Goal: Task Accomplishment & Management: Complete application form

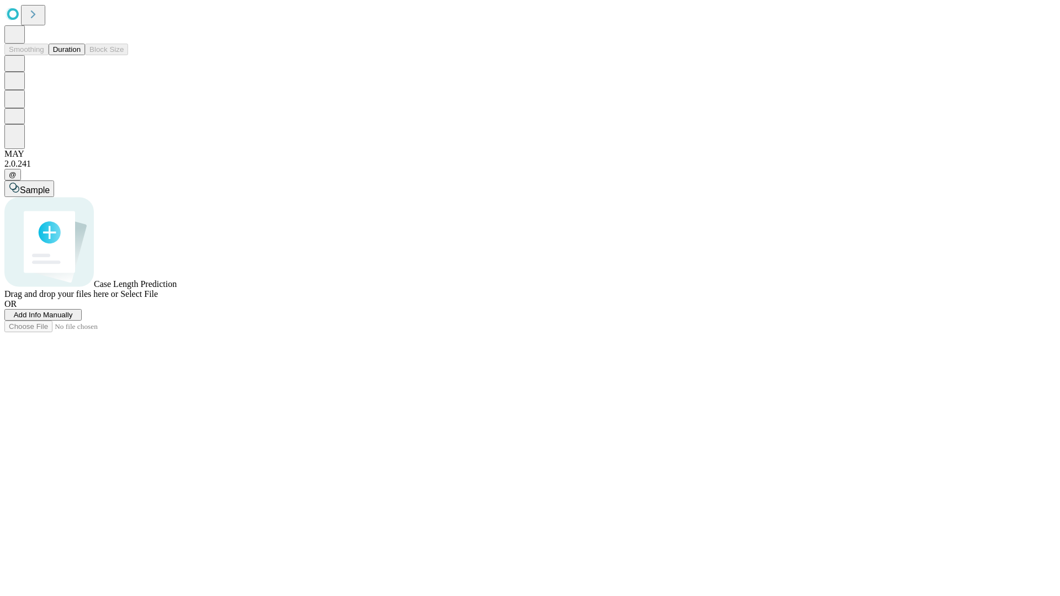
click at [73, 319] on span "Add Info Manually" at bounding box center [43, 315] width 59 height 8
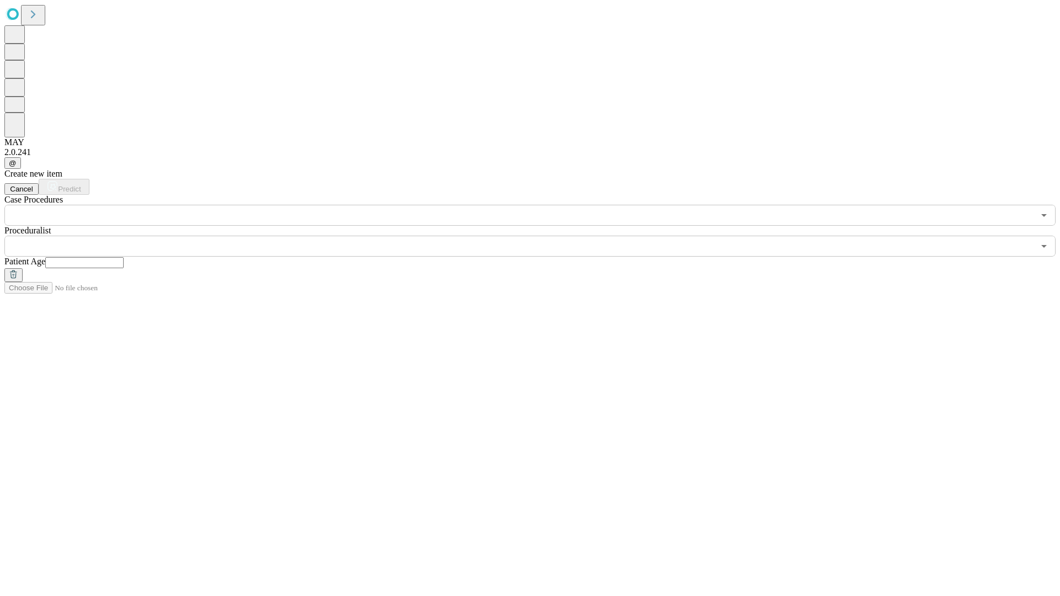
click at [124, 257] on input "text" at bounding box center [84, 262] width 78 height 11
type input "**"
click at [538, 236] on input "text" at bounding box center [519, 246] width 1030 height 21
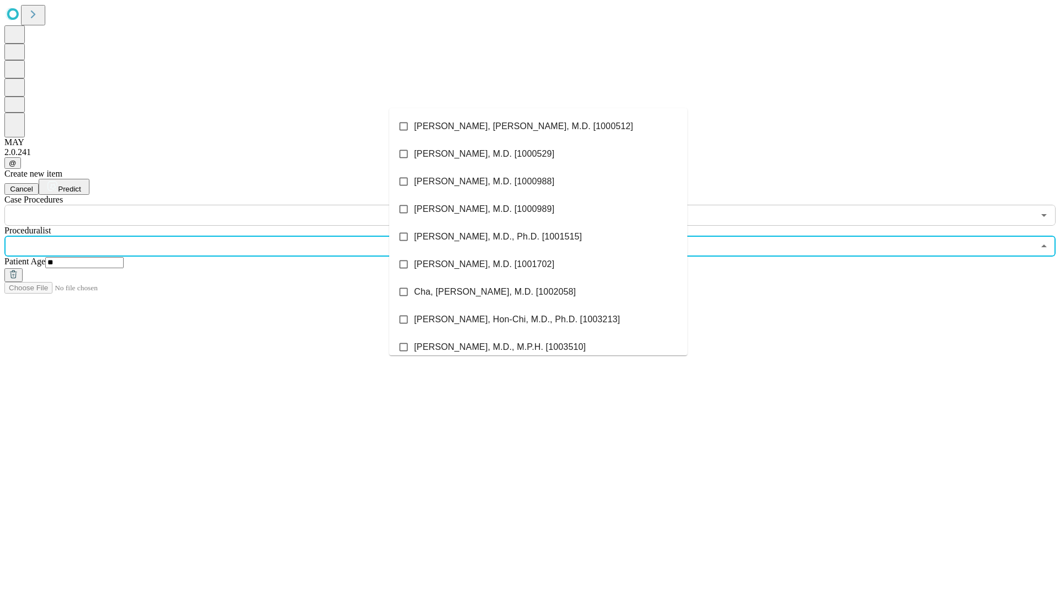
click at [538, 126] on li "[PERSON_NAME], [PERSON_NAME], M.D. [1000512]" at bounding box center [538, 127] width 298 height 28
click at [232, 205] on input "text" at bounding box center [519, 215] width 1030 height 21
